Goal: Transaction & Acquisition: Purchase product/service

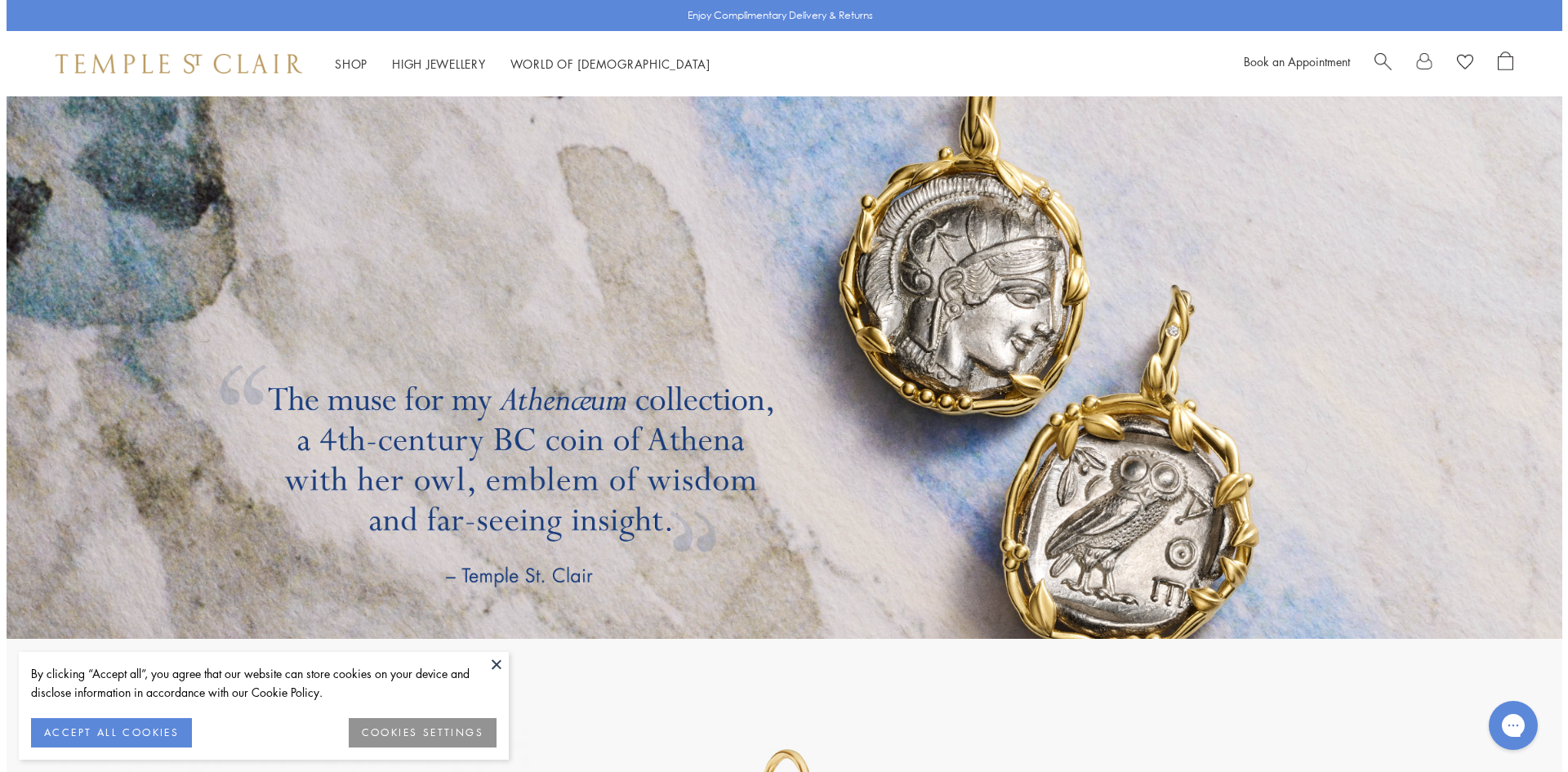
scroll to position [3204, 0]
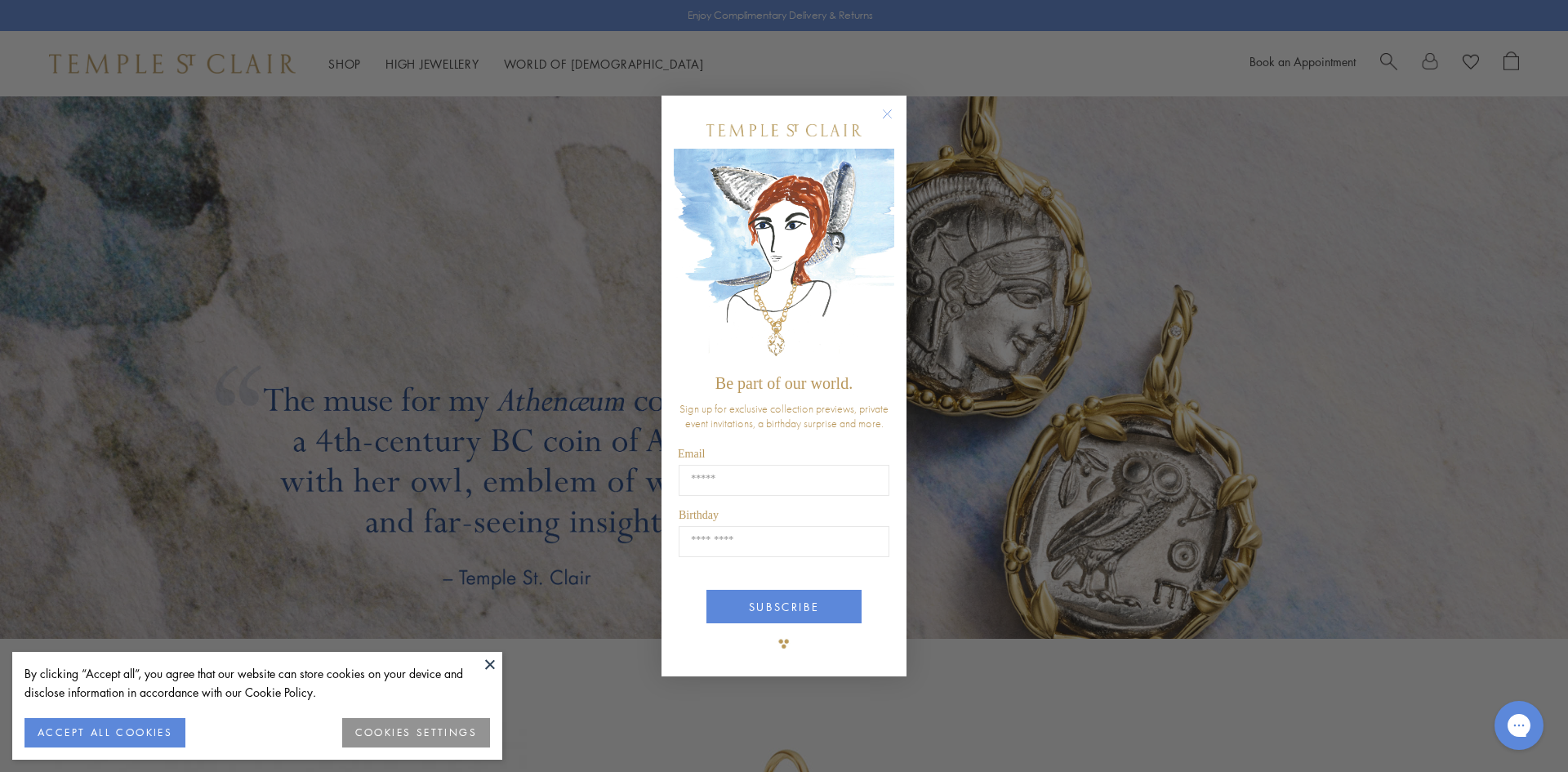
click at [885, 118] on circle "Close dialog" at bounding box center [888, 114] width 20 height 20
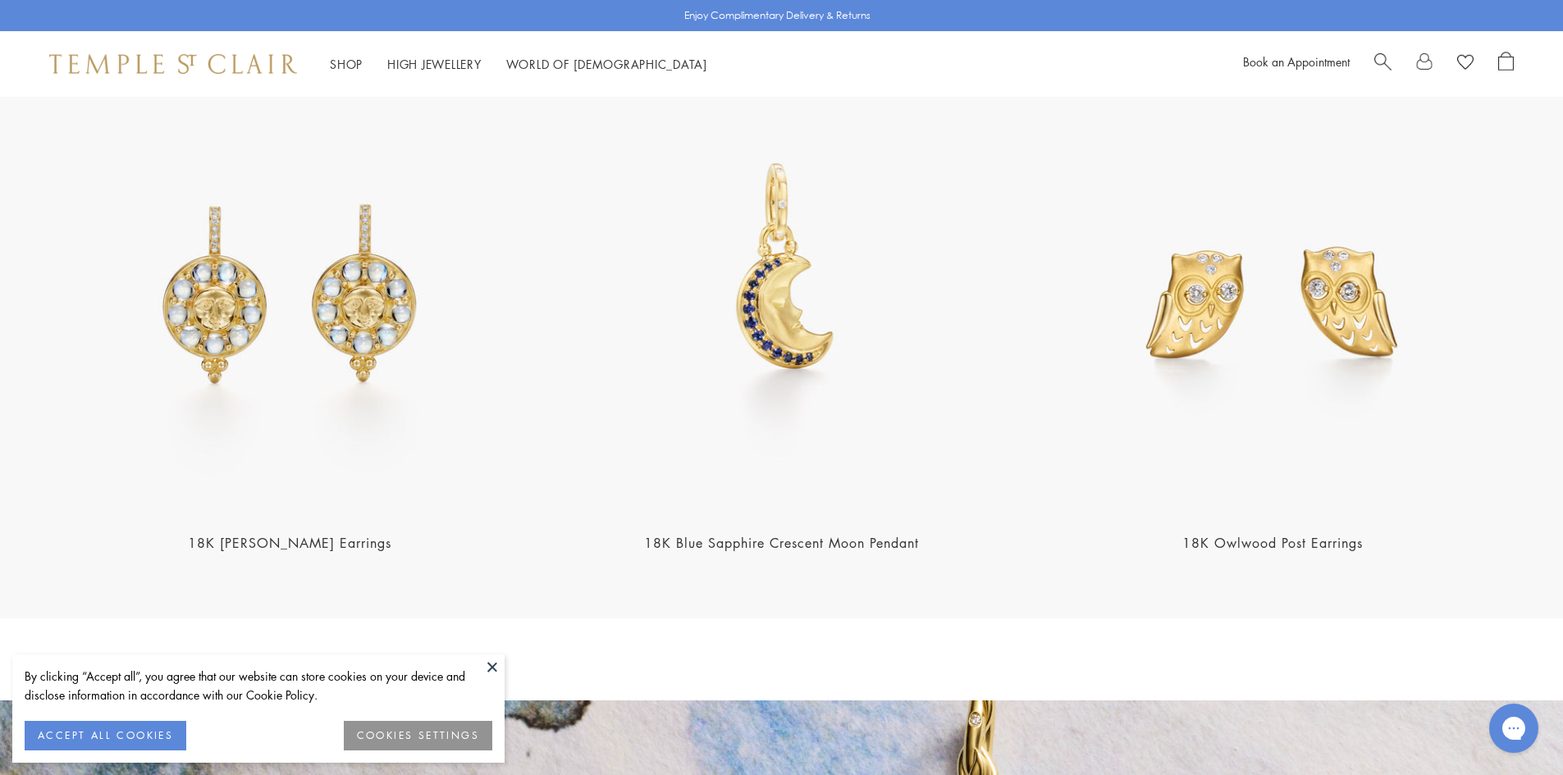
scroll to position [2379, 0]
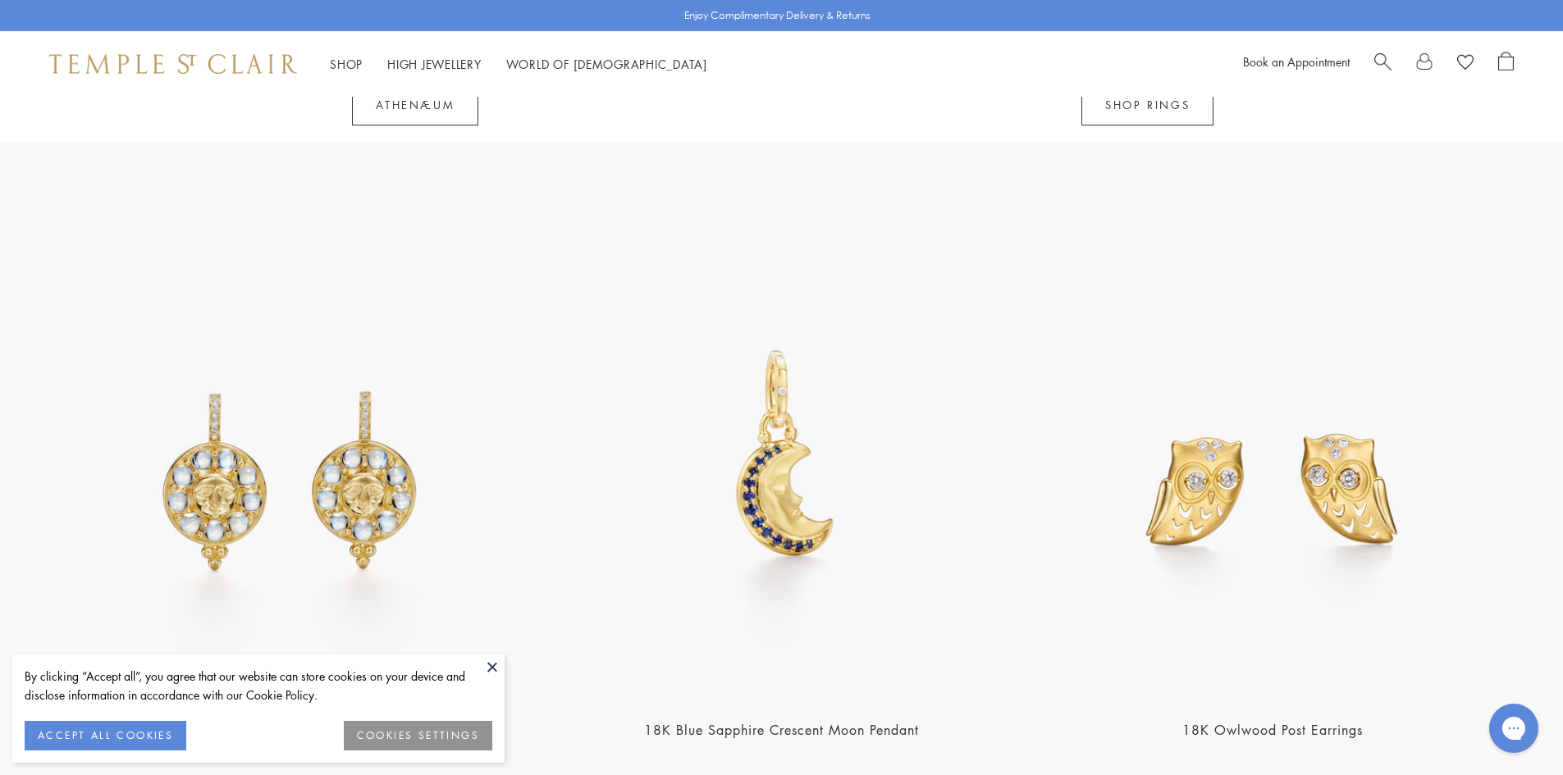
click at [1372, 68] on div "Book an Appointment" at bounding box center [1378, 64] width 271 height 25
click at [1379, 63] on span "Search" at bounding box center [1382, 60] width 17 height 17
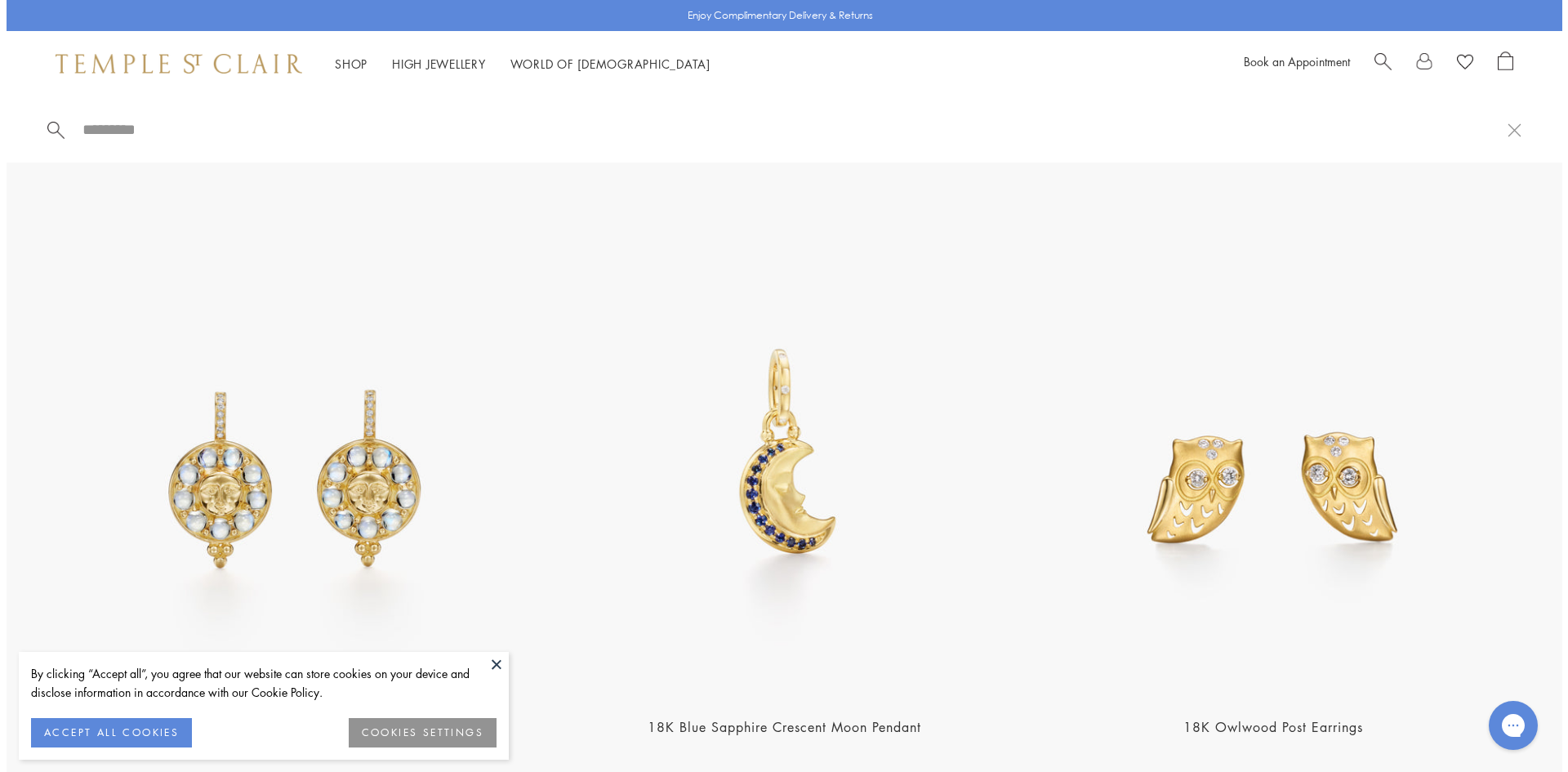
scroll to position [2376, 0]
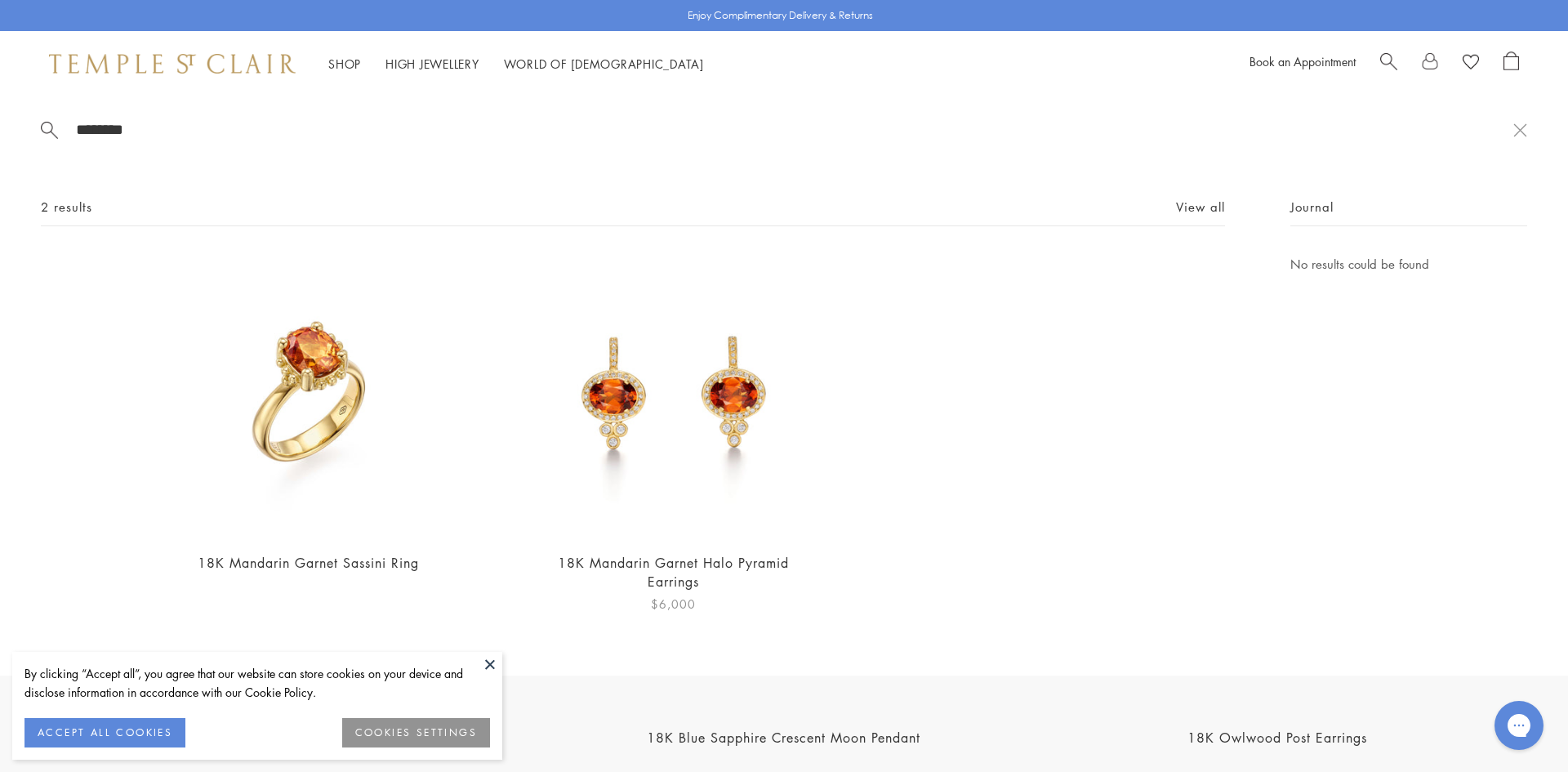
type input "********"
click at [685, 437] on img at bounding box center [673, 395] width 284 height 284
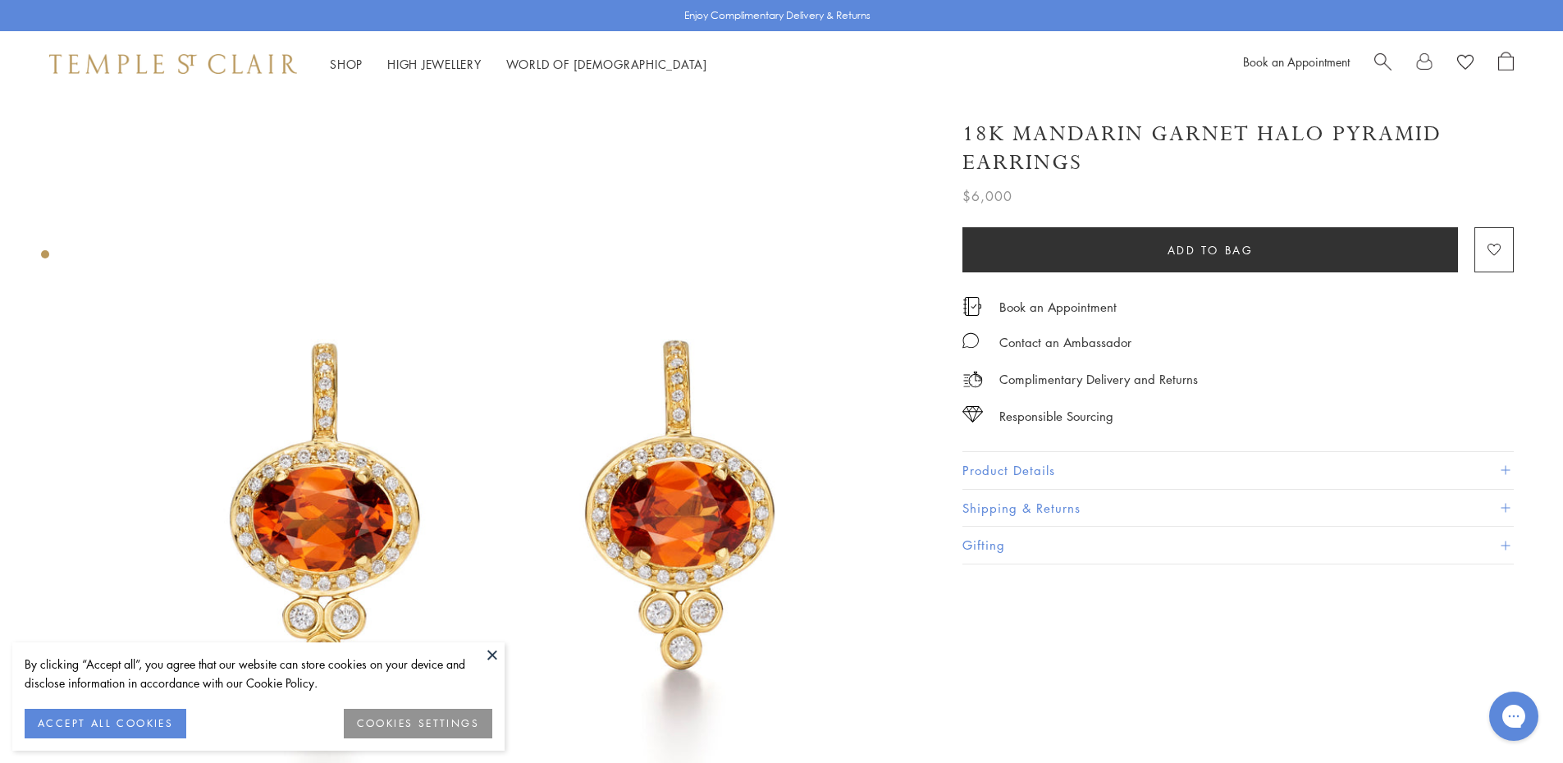
click at [1389, 61] on div at bounding box center [1443, 64] width 139 height 25
click at [1384, 61] on span "Search" at bounding box center [1382, 60] width 17 height 17
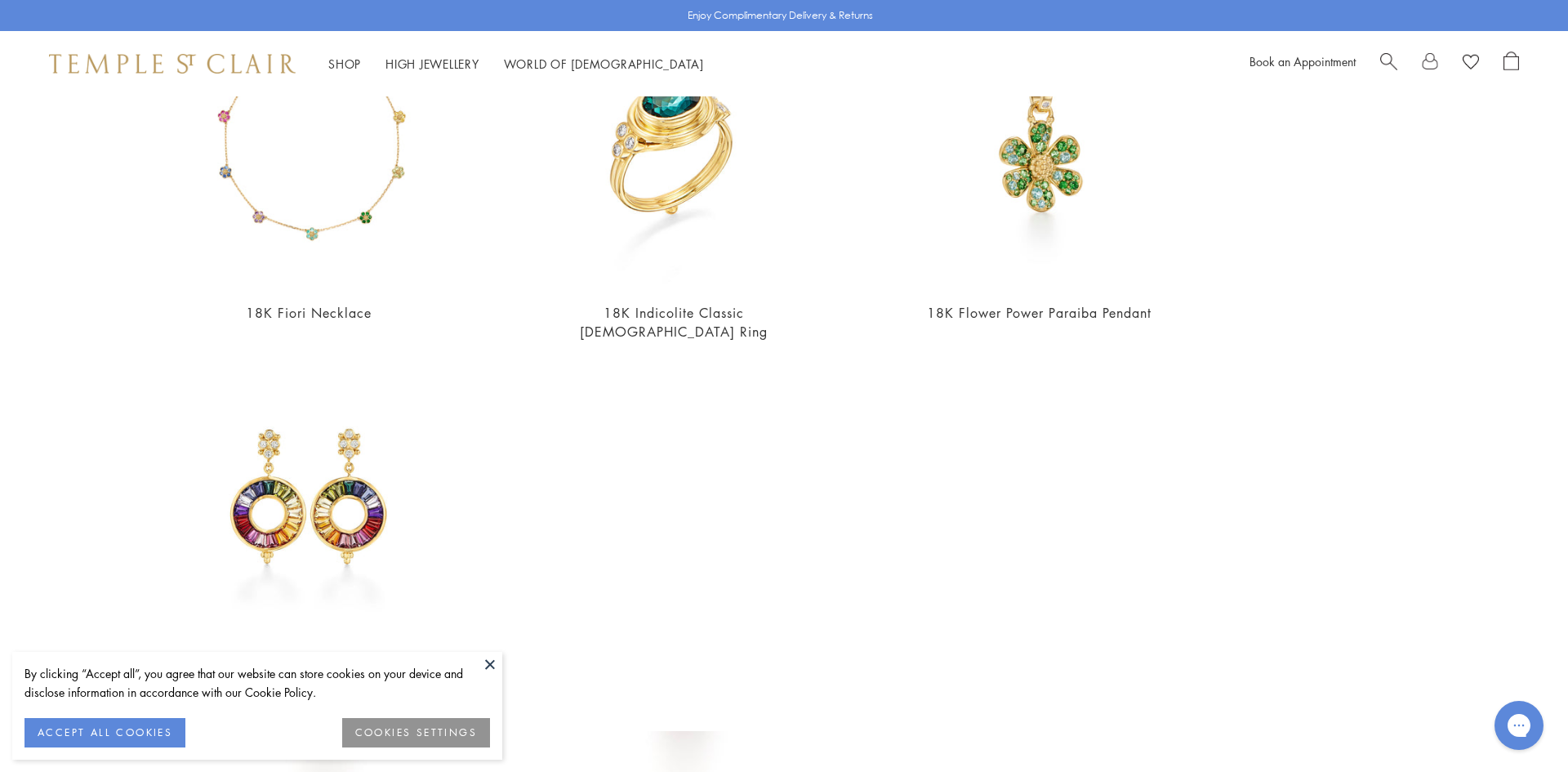
scroll to position [971, 0]
type input "**********"
click at [699, 162] on img at bounding box center [673, 144] width 284 height 284
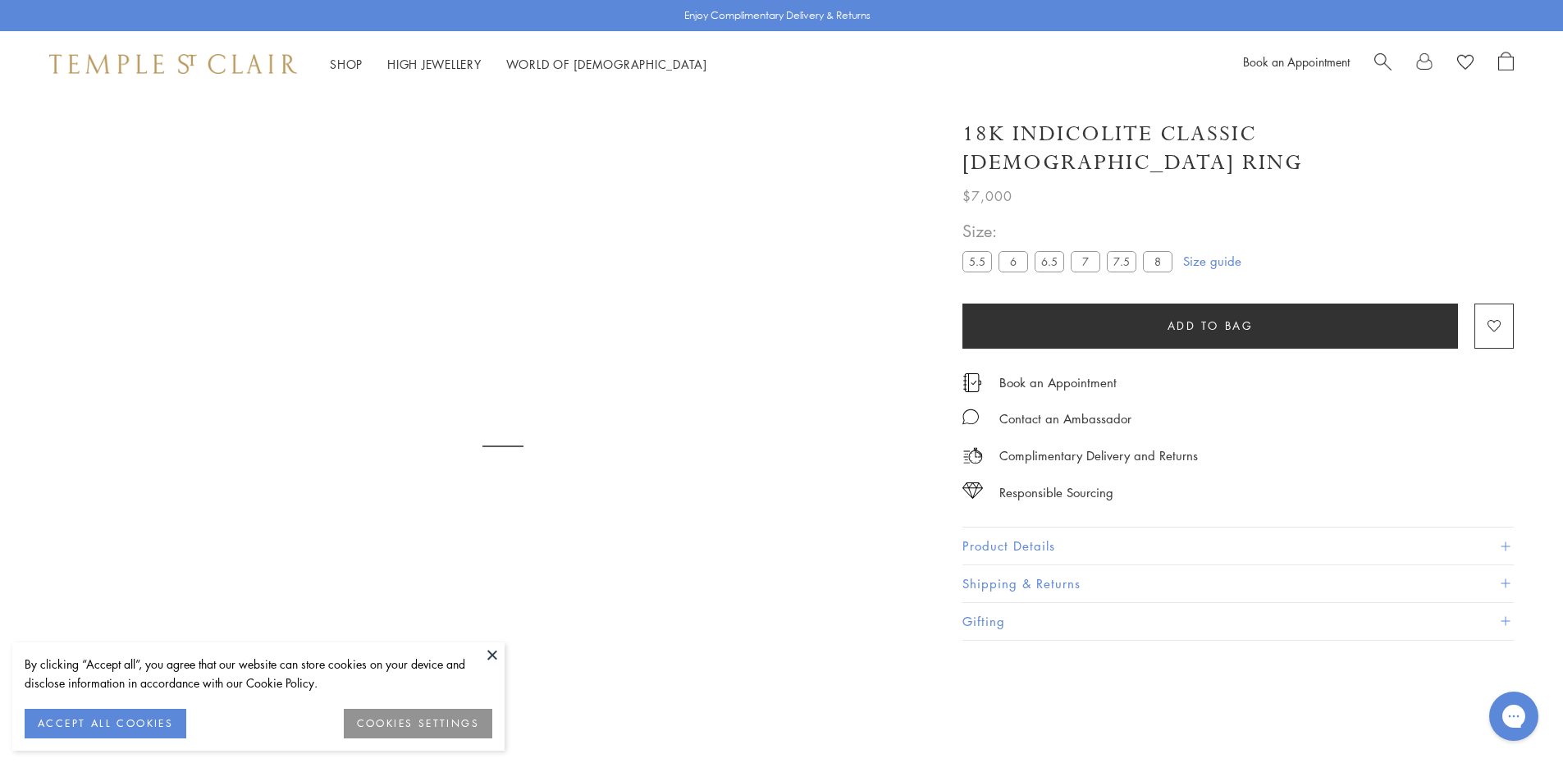
scroll to position [97, 0]
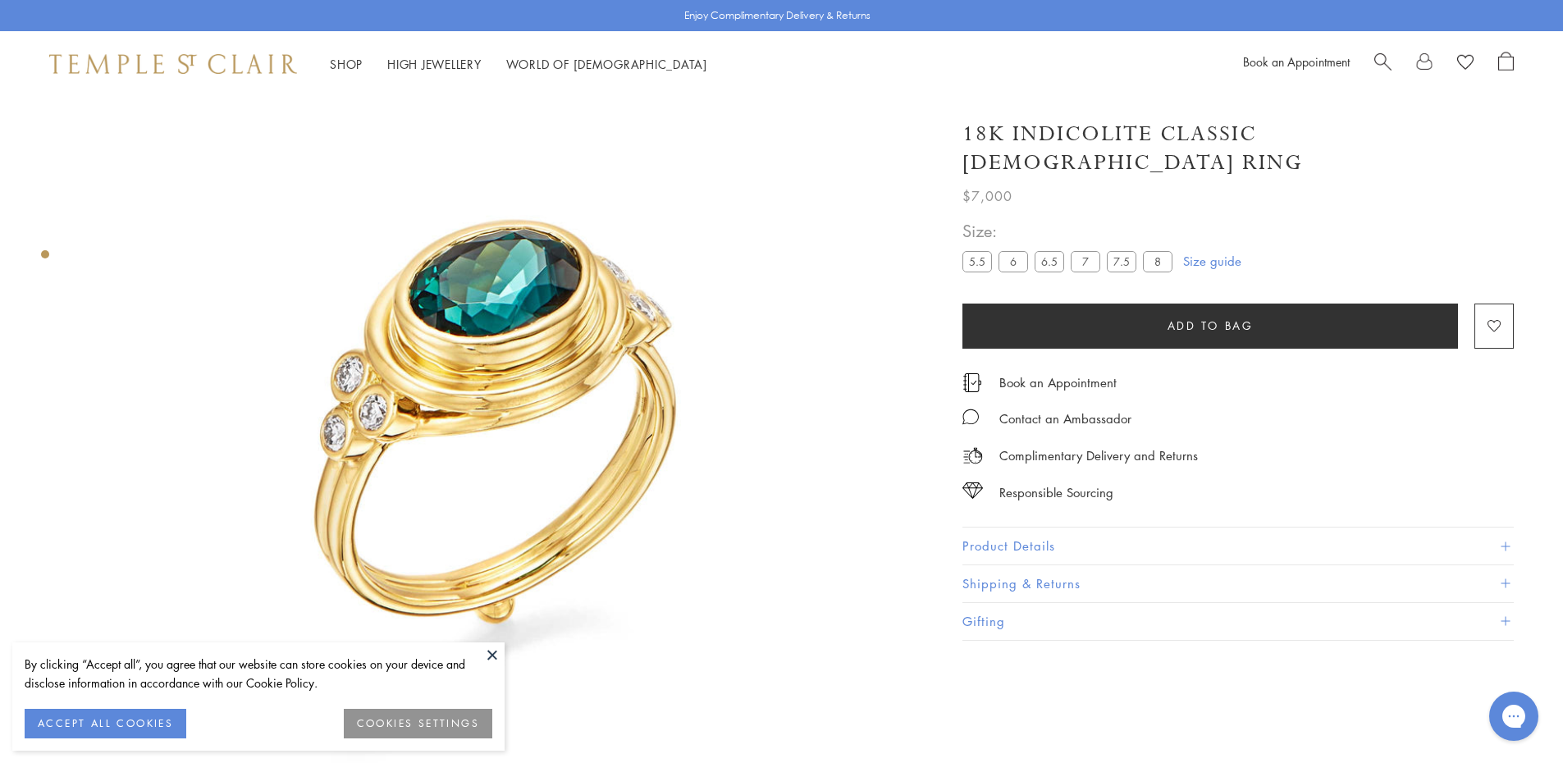
click at [1044, 528] on button "Product Details" at bounding box center [1237, 546] width 551 height 37
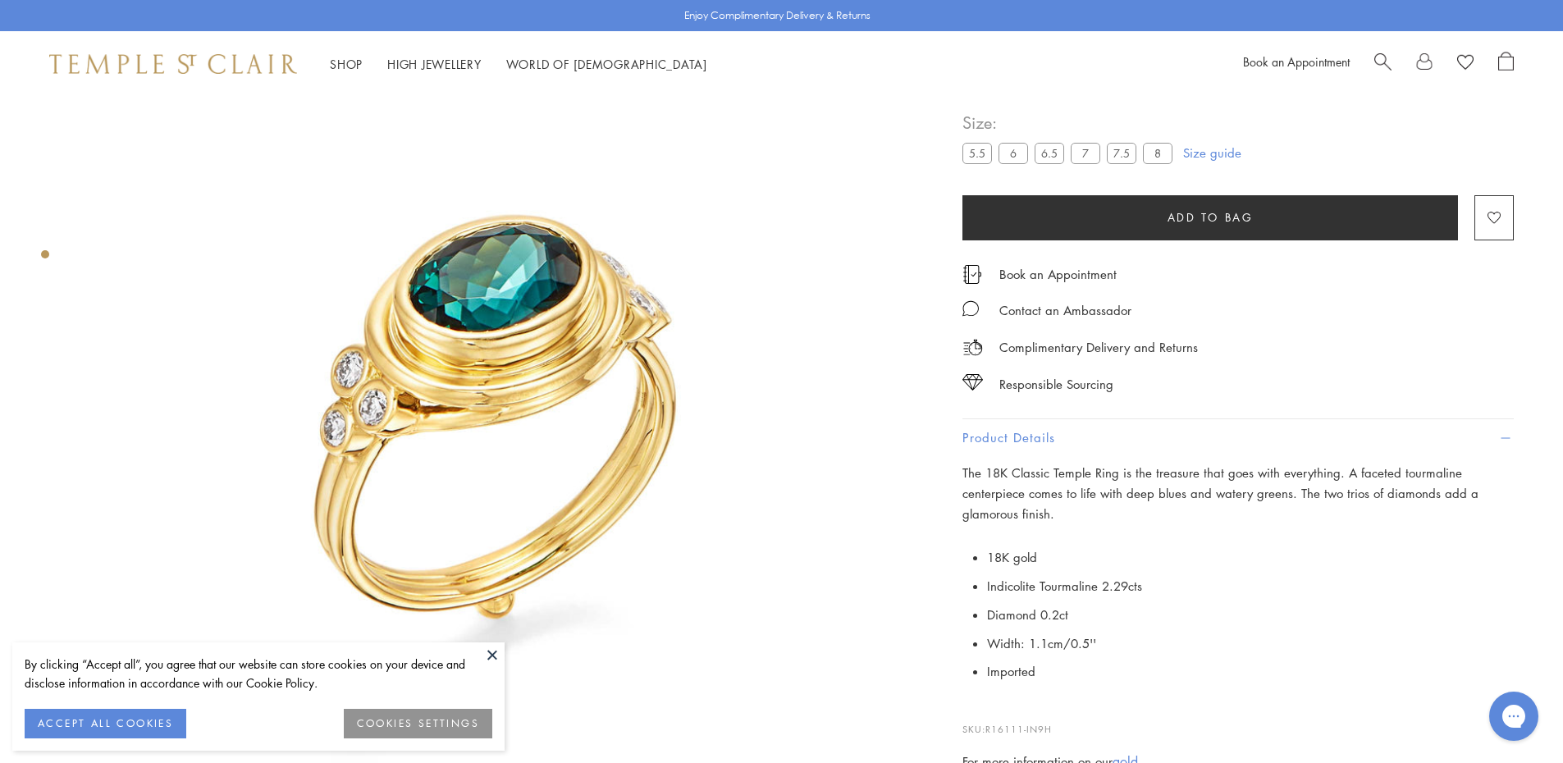
scroll to position [0, 0]
